Goal: Task Accomplishment & Management: Manage account settings

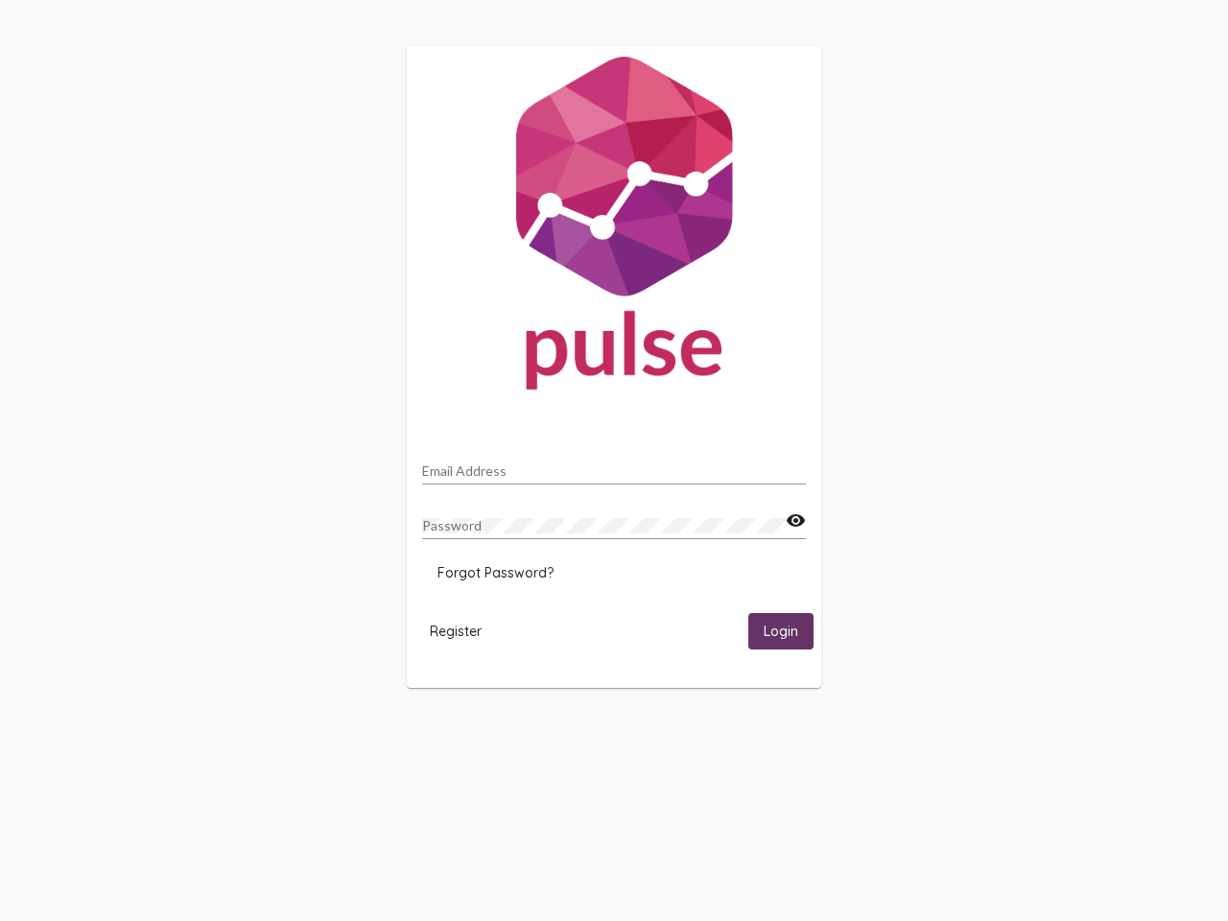
click at [614, 465] on input "Email Address" at bounding box center [614, 470] width 384 height 15
click at [795, 521] on mat-icon "visibility" at bounding box center [796, 520] width 20 height 23
click at [495, 573] on span "Forgot Password?" at bounding box center [495, 572] width 116 height 17
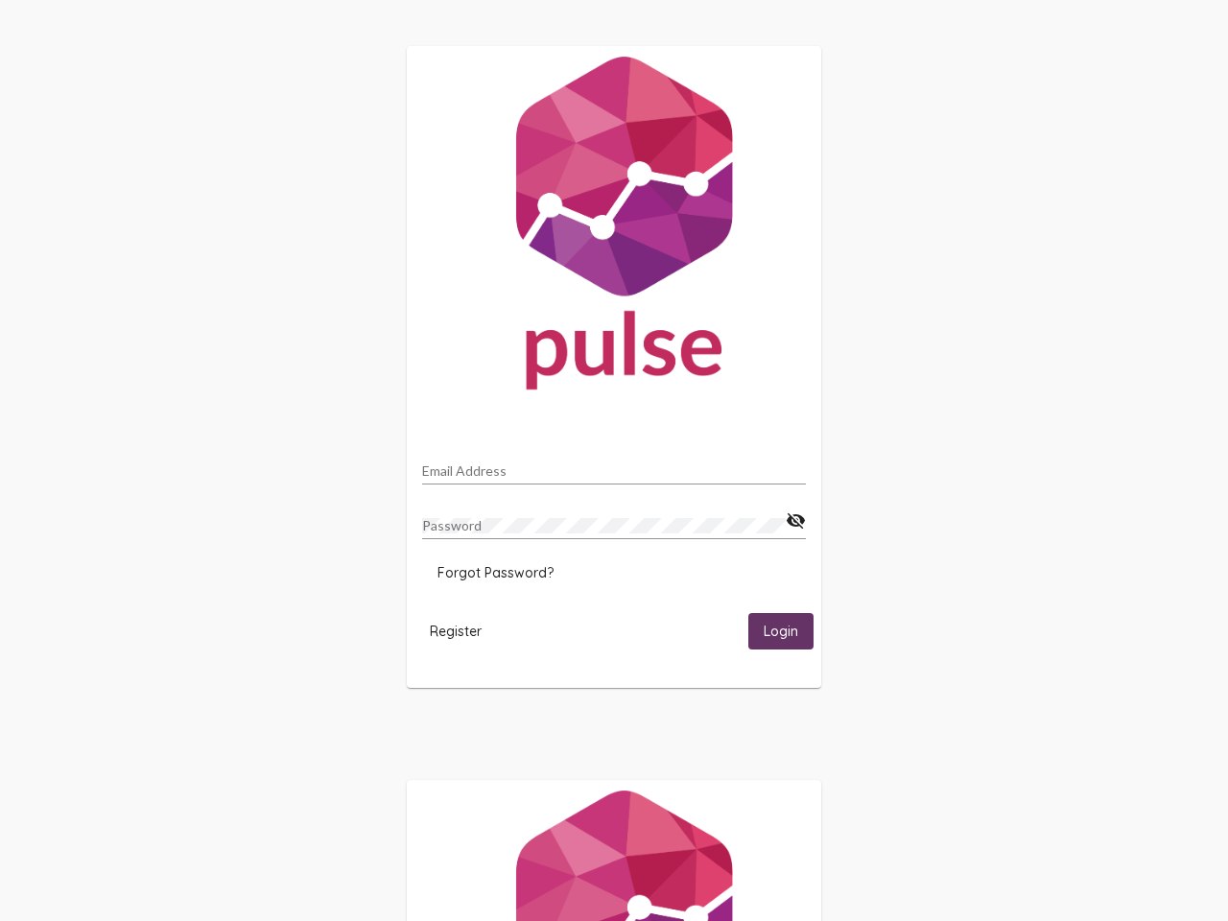
click at [456, 630] on span "Register" at bounding box center [456, 630] width 52 height 17
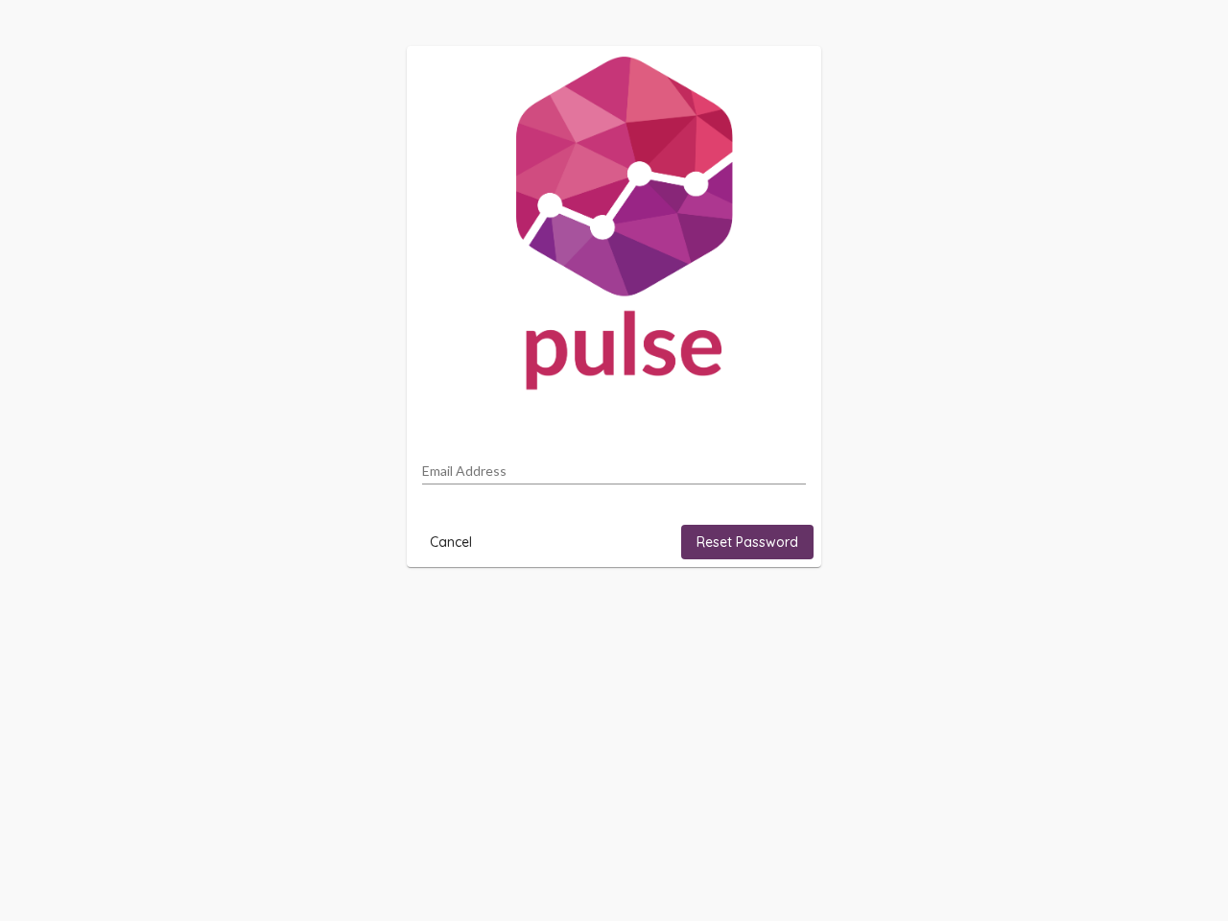
click at [781, 613] on html "Email Address Cancel Reset Password" at bounding box center [614, 306] width 1228 height 613
